Goal: Book appointment/travel/reservation

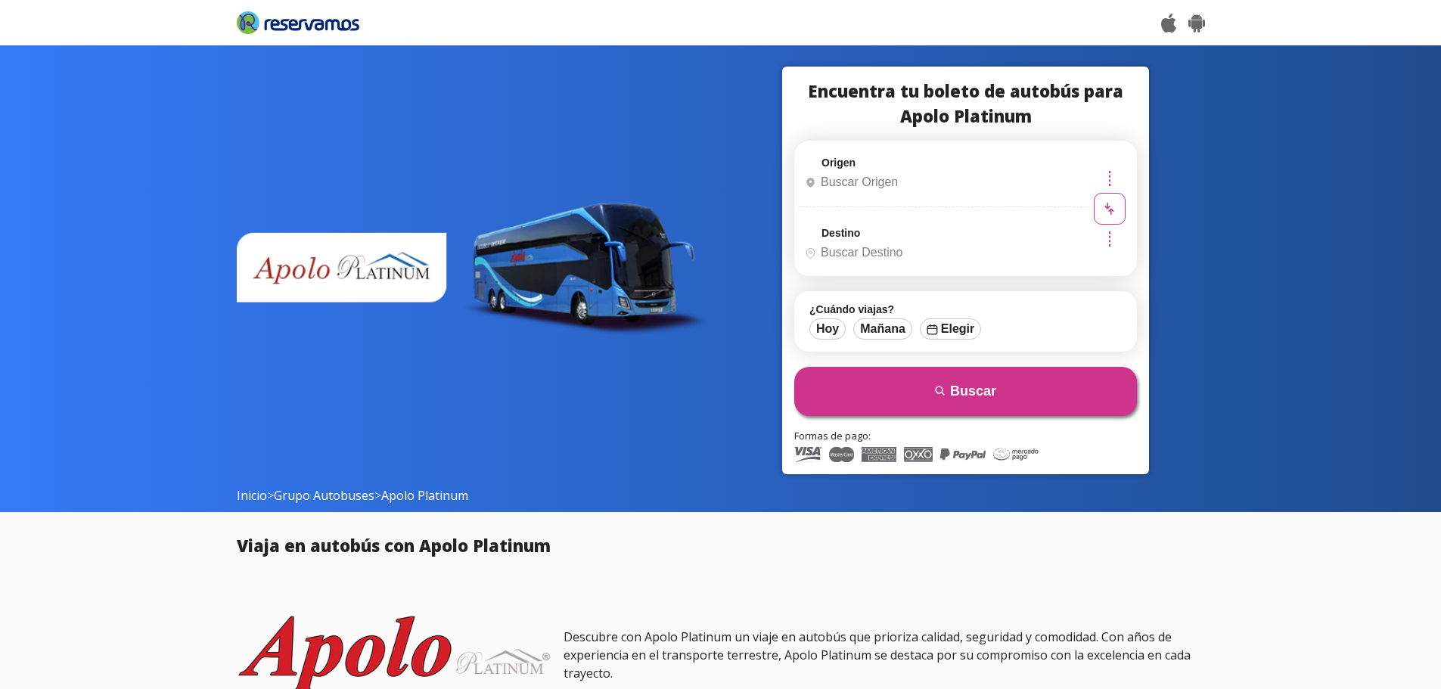
click at [920, 173] on input "Origen" at bounding box center [940, 182] width 283 height 38
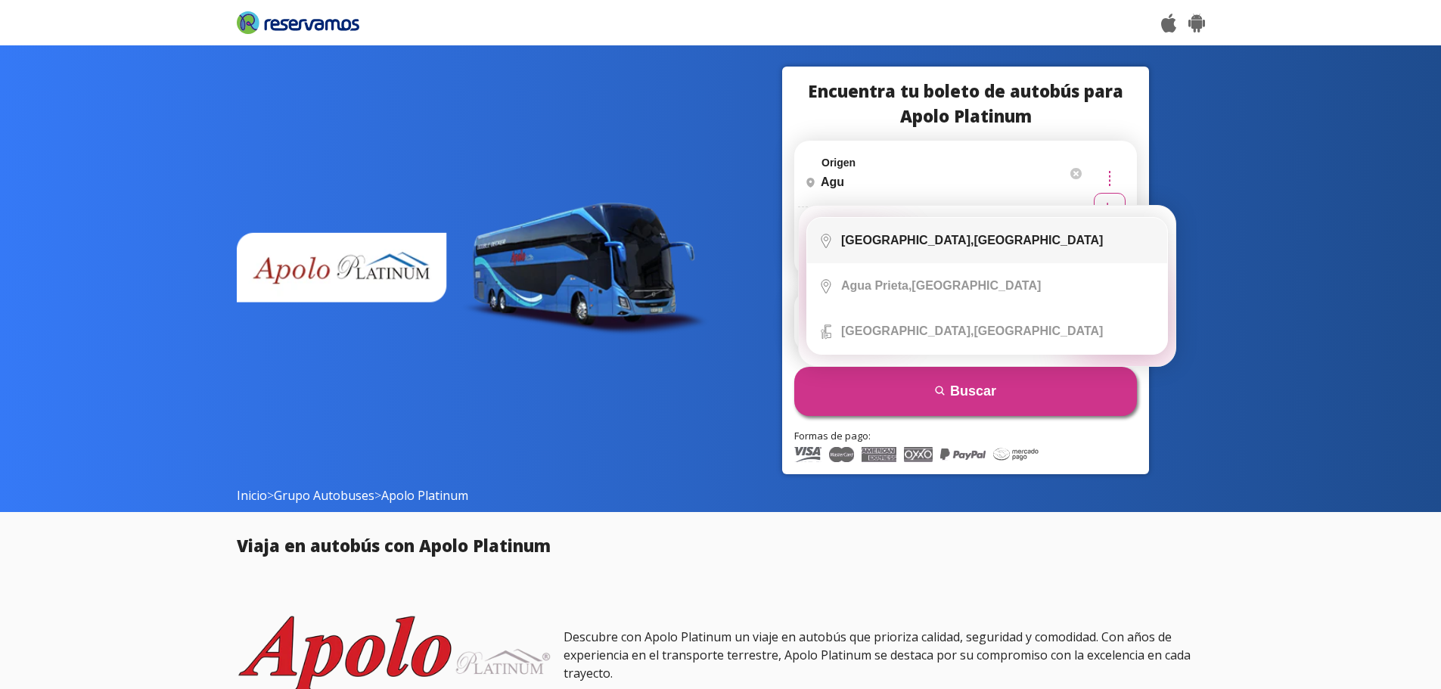
click at [892, 232] on li "City Icon Aguascalientes, Aguascalientes" at bounding box center [987, 240] width 360 height 45
type input "[GEOGRAPHIC_DATA], [GEOGRAPHIC_DATA]"
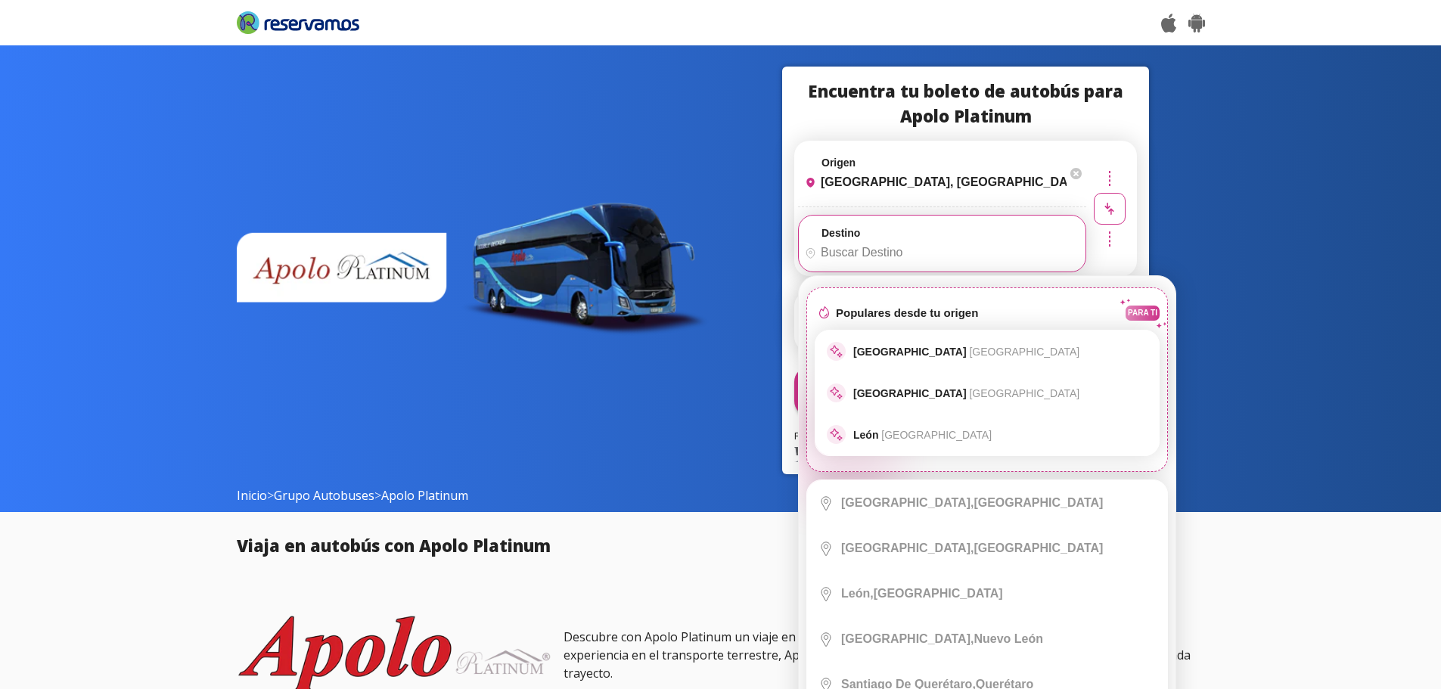
click at [862, 248] on input "Destino" at bounding box center [940, 253] width 283 height 38
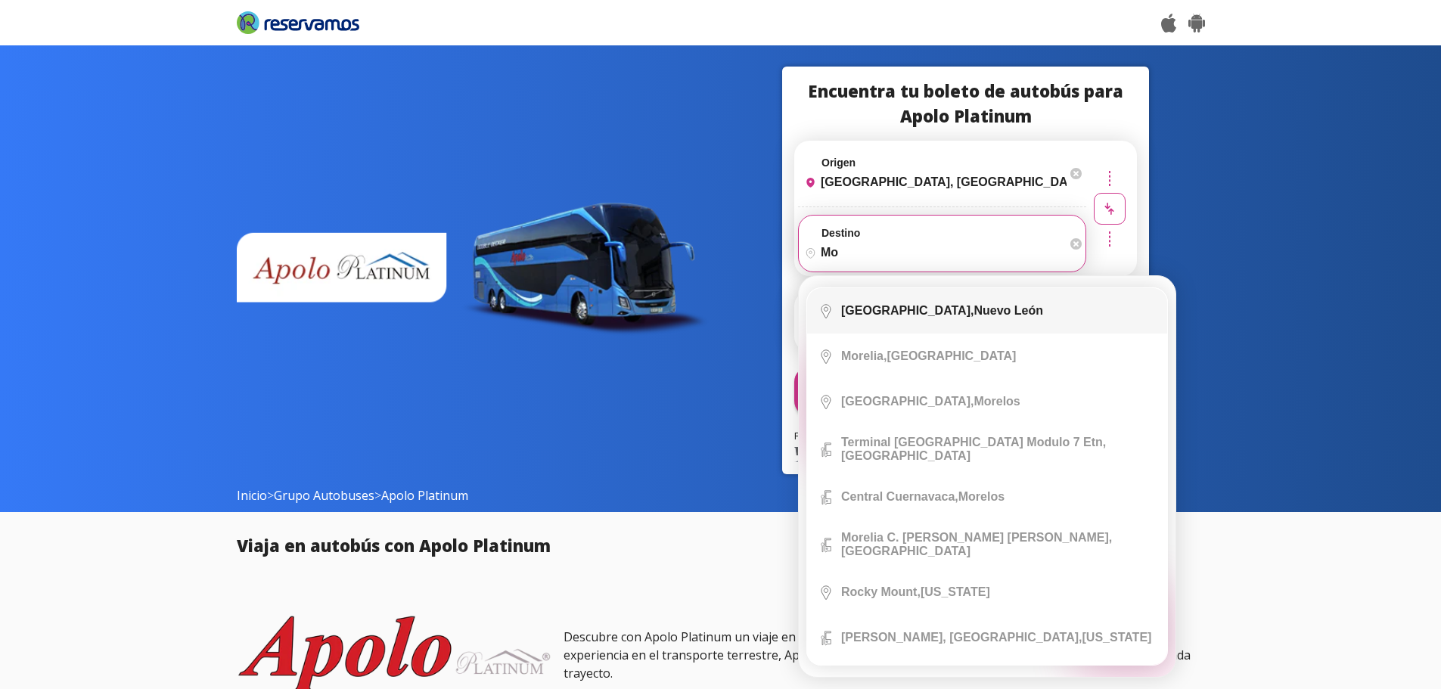
click at [874, 304] on b "Monterrey," at bounding box center [907, 310] width 132 height 13
type input "[GEOGRAPHIC_DATA], [GEOGRAPHIC_DATA][PERSON_NAME]"
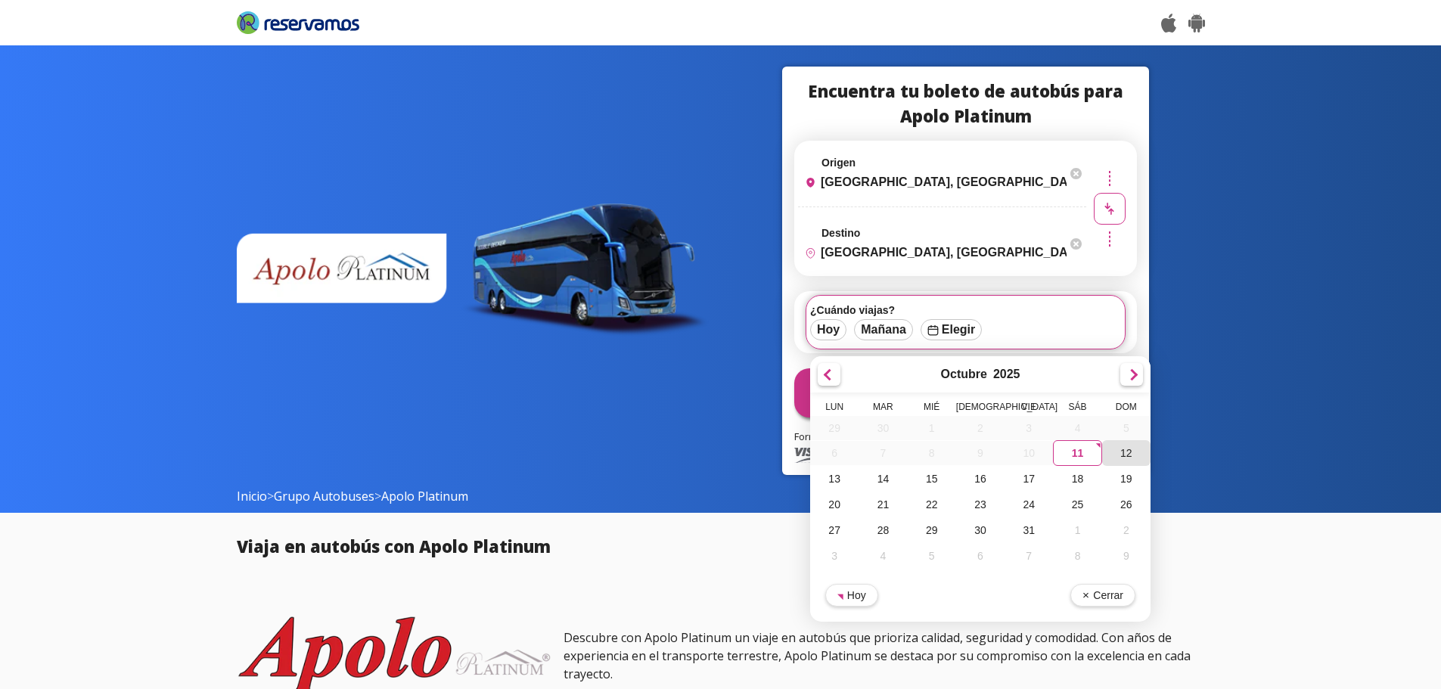
click at [1134, 454] on div "12" at bounding box center [1126, 453] width 48 height 26
type input "[DATE]"
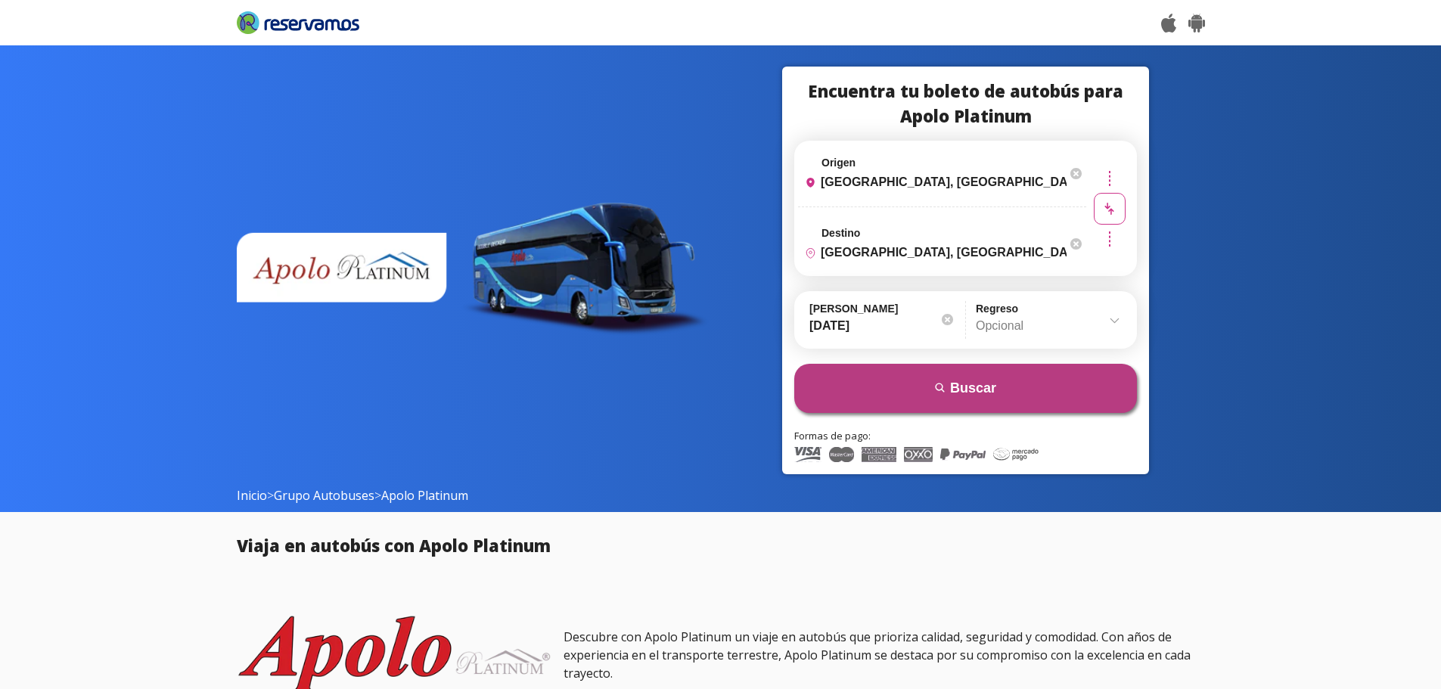
click at [970, 378] on button "search Buscar" at bounding box center [965, 388] width 343 height 49
